Goal: Information Seeking & Learning: Learn about a topic

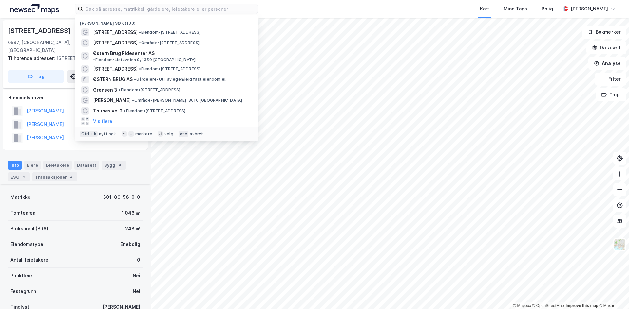
scroll to position [74, 0]
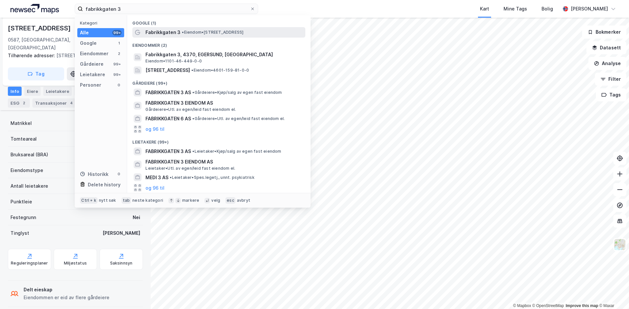
click at [196, 33] on span "• Eiendom • [STREET_ADDRESS]" at bounding box center [213, 32] width 62 height 5
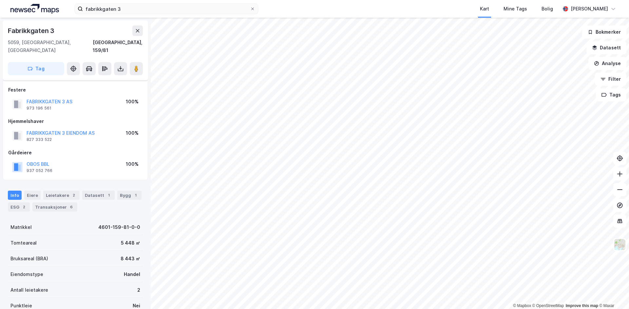
scroll to position [74, 0]
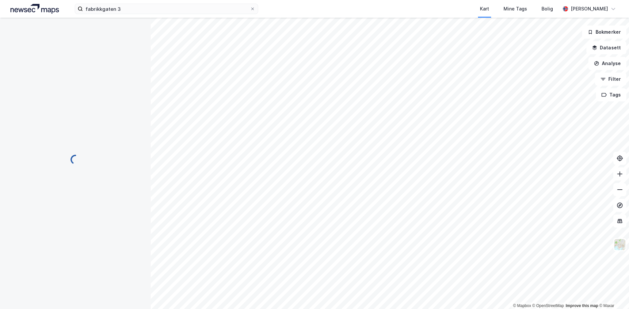
scroll to position [47, 0]
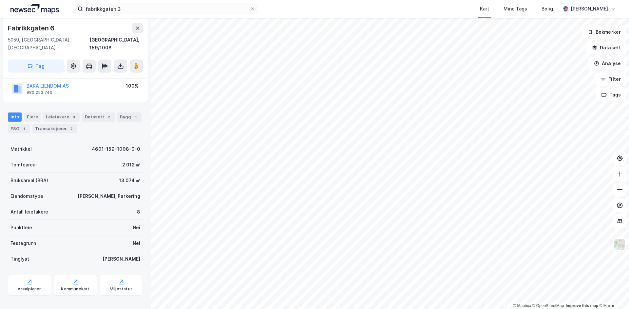
scroll to position [47, 0]
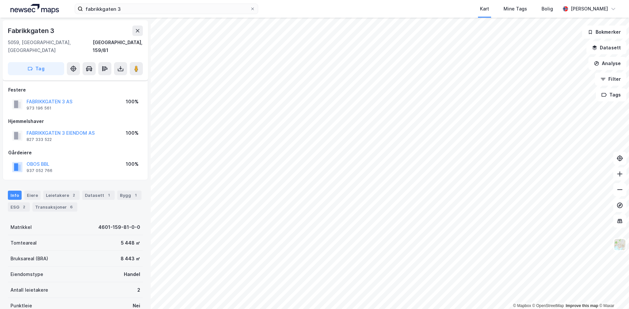
scroll to position [47, 0]
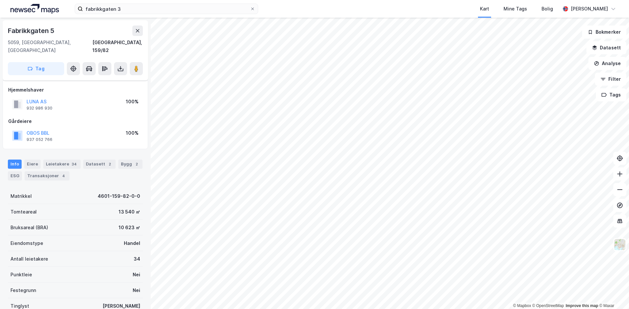
scroll to position [47, 0]
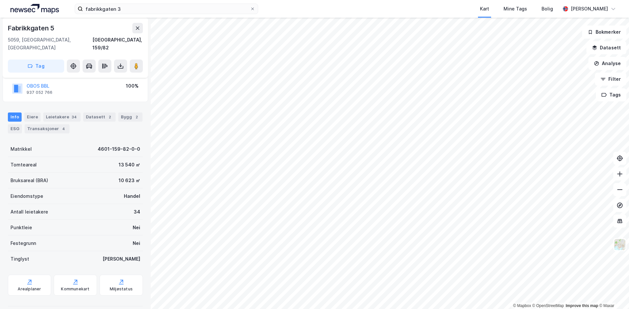
scroll to position [47, 0]
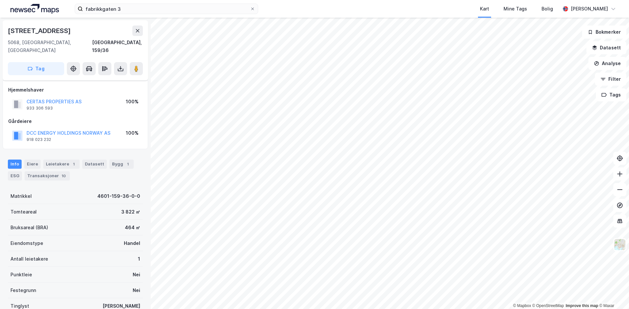
scroll to position [47, 0]
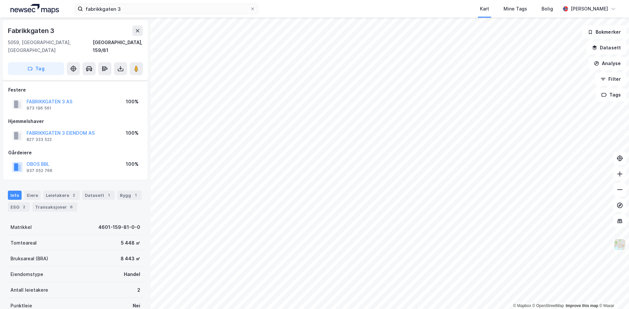
scroll to position [47, 0]
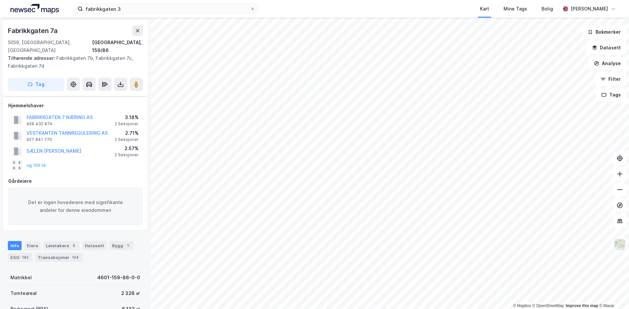
scroll to position [47, 0]
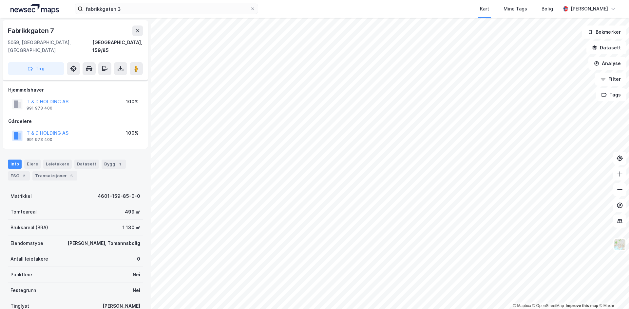
scroll to position [47, 0]
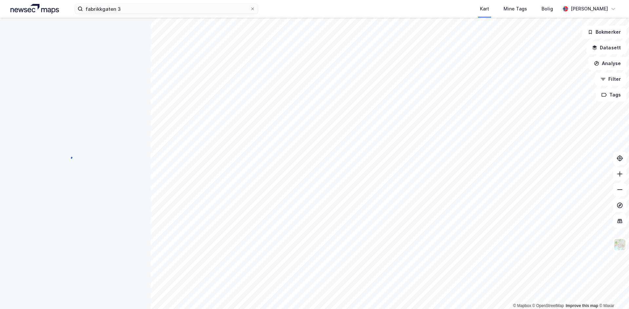
scroll to position [47, 0]
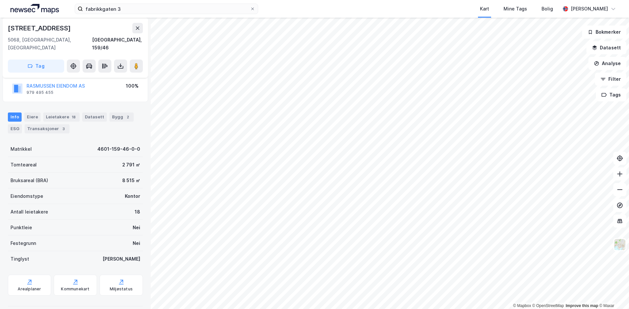
scroll to position [47, 0]
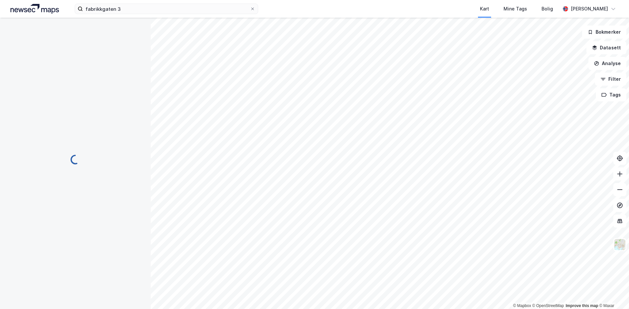
scroll to position [47, 0]
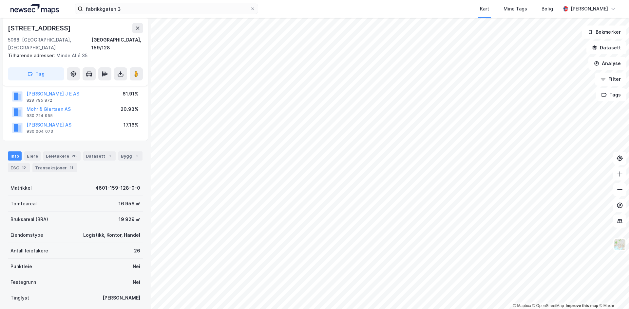
scroll to position [47, 0]
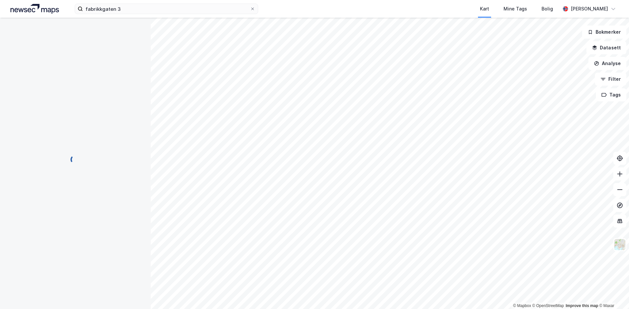
scroll to position [47, 0]
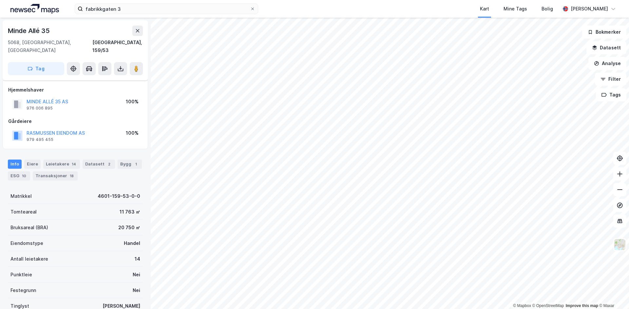
scroll to position [47, 0]
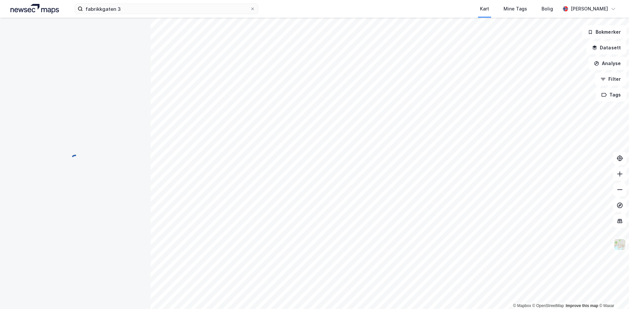
scroll to position [47, 0]
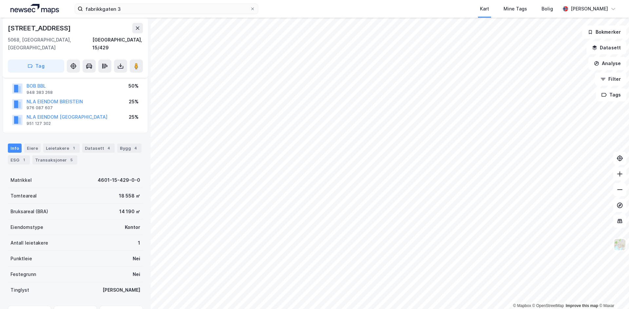
scroll to position [47, 0]
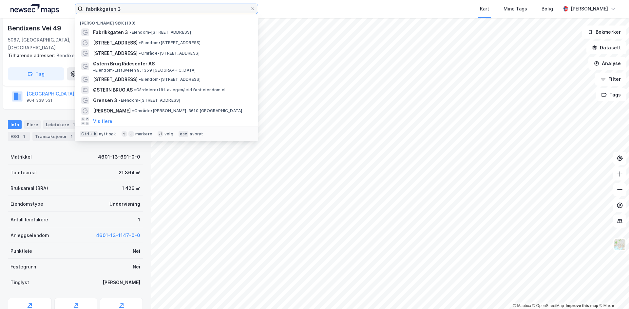
drag, startPoint x: 181, startPoint y: 6, endPoint x: 8, endPoint y: 14, distance: 173.4
click at [8, 14] on div "fabrikkgaten 3 Nylige søk (100) Fabrikkgaten 3 • Eiendom • [STREET_ADDRESS] • E…" at bounding box center [314, 9] width 629 height 18
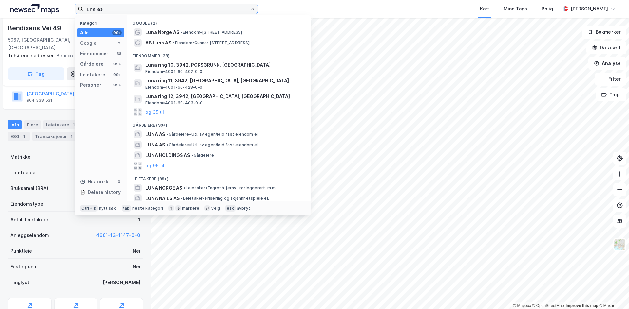
type input "luna as"
